Goal: Check status

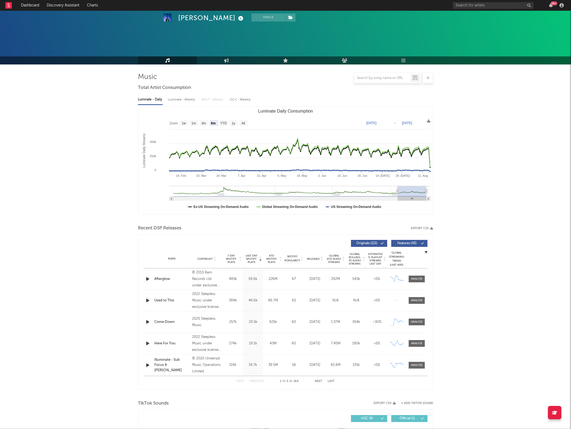
select select "6m"
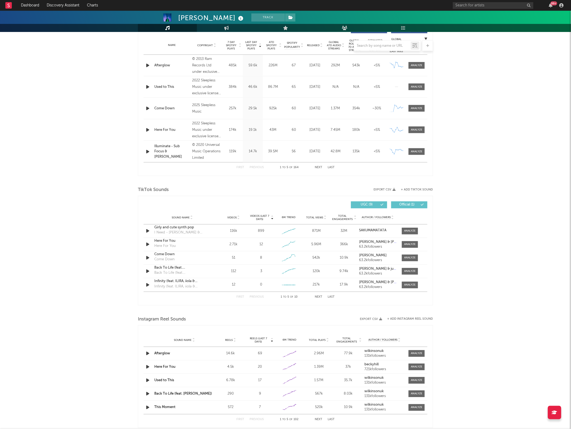
scroll to position [244, 0]
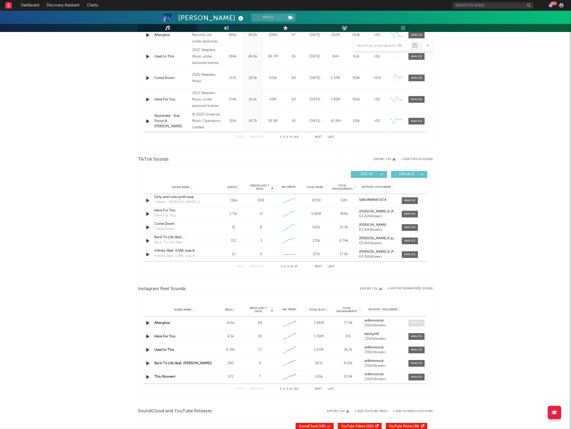
click at [419, 323] on div at bounding box center [417, 323] width 12 height 4
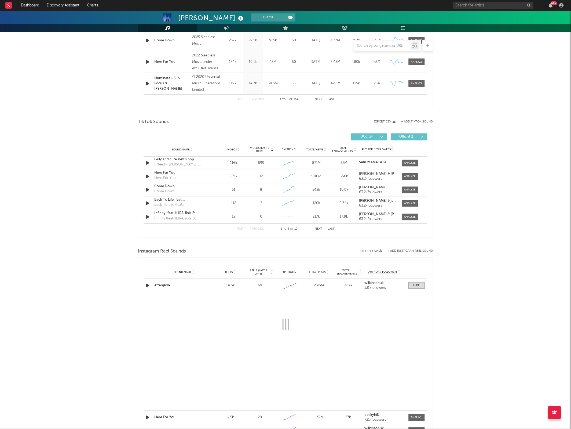
scroll to position [345, 0]
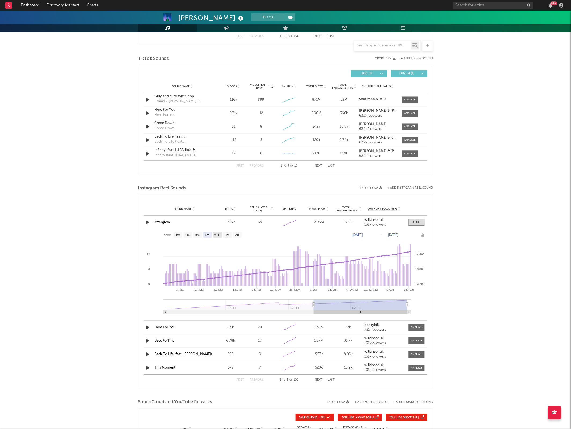
click at [220, 236] on text "YTD" at bounding box center [217, 235] width 6 height 4
select select "YTD"
type input "[DATE]"
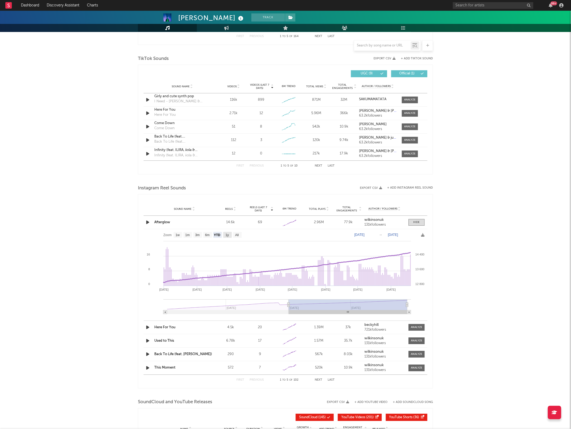
click at [227, 235] on text "1y" at bounding box center [227, 235] width 3 height 4
select select "1y"
type input "[DATE]"
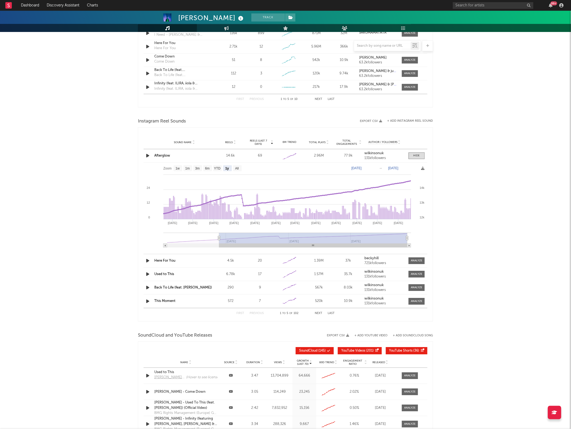
scroll to position [412, 0]
click at [417, 262] on div at bounding box center [417, 260] width 12 height 4
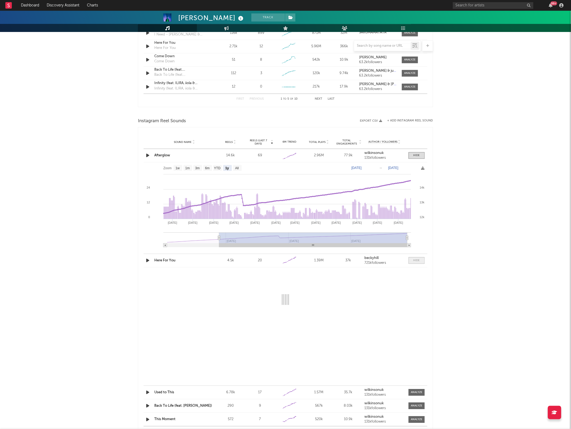
select select "6m"
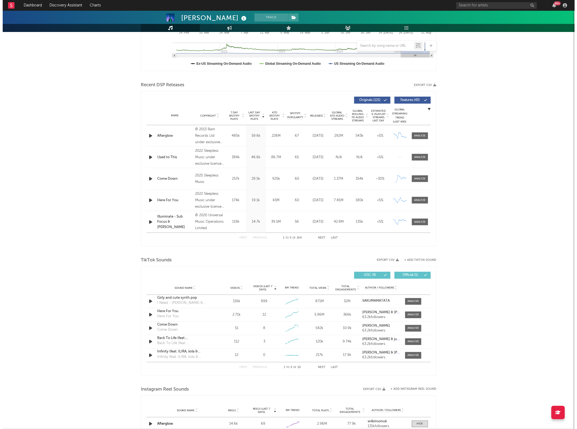
scroll to position [0, 0]
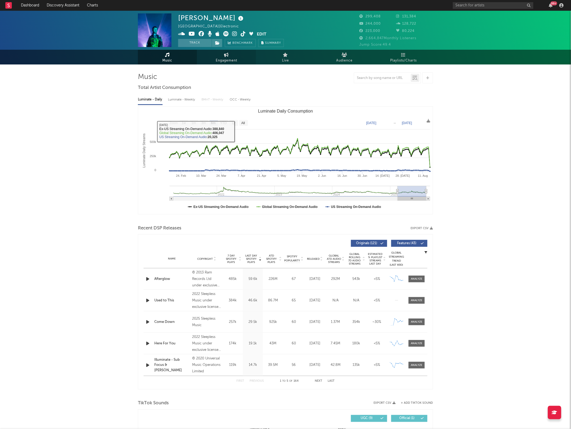
click at [236, 62] on span "Engagement" at bounding box center [226, 60] width 21 height 6
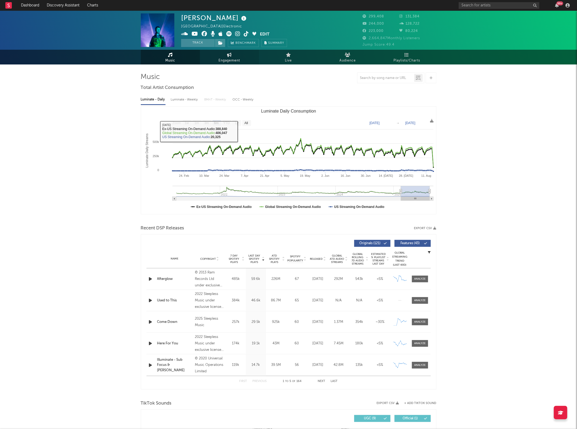
select select "1w"
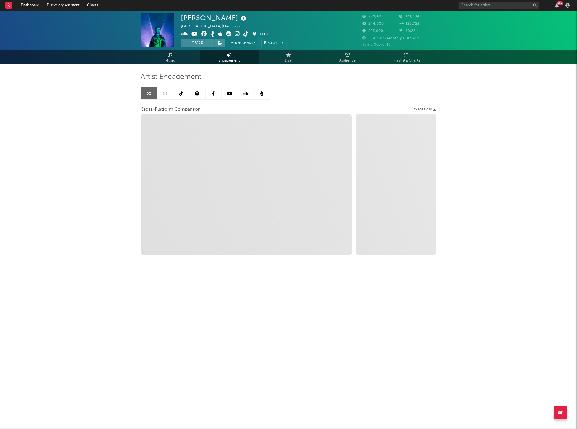
select select "1m"
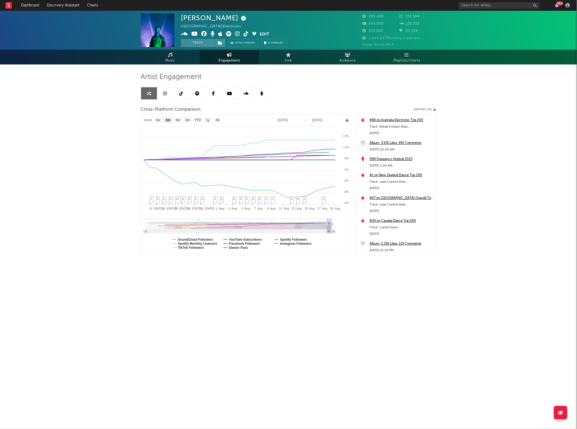
click at [200, 50] on link "Engagement" at bounding box center [229, 57] width 59 height 15
